Goal: Navigation & Orientation: Find specific page/section

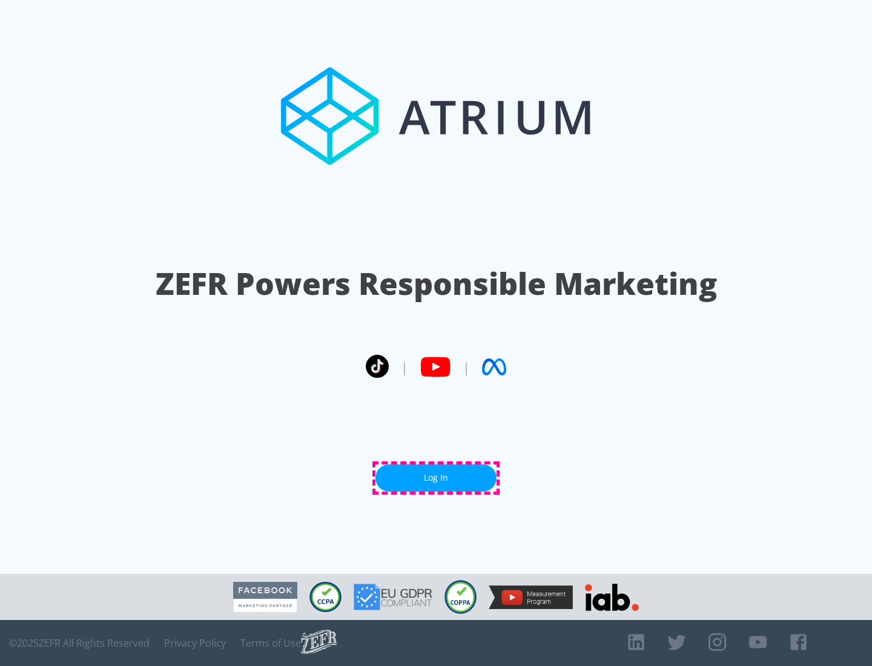
click at [436, 478] on link "Log In" at bounding box center [435, 477] width 121 height 27
